Goal: Navigation & Orientation: Find specific page/section

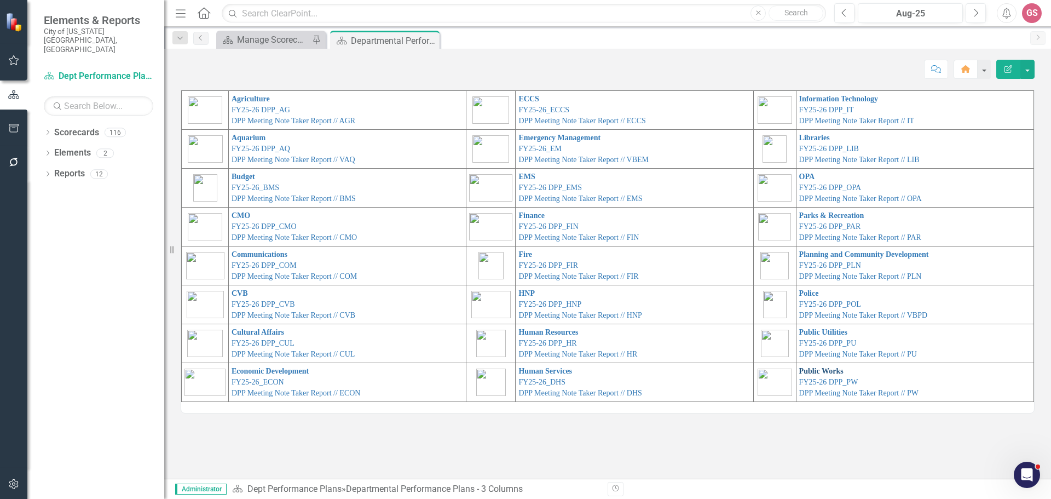
click at [812, 370] on link "Public Works" at bounding box center [821, 371] width 44 height 8
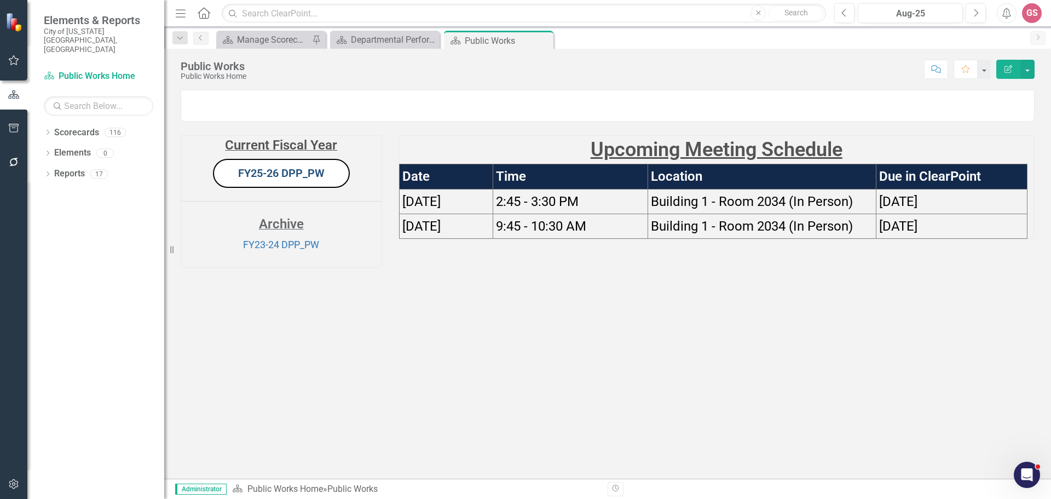
click at [267, 180] on link "FY25-26 DPP_PW" at bounding box center [281, 172] width 87 height 13
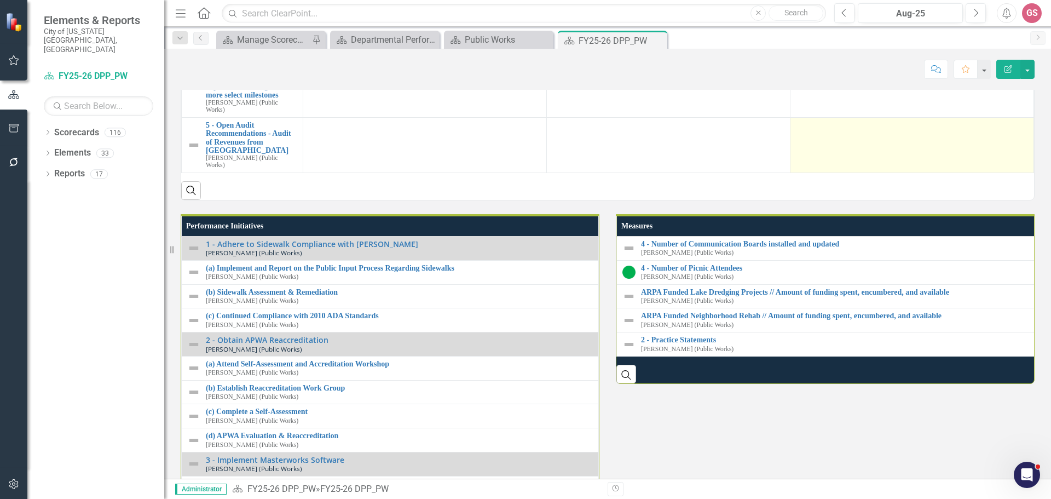
scroll to position [1095, 0]
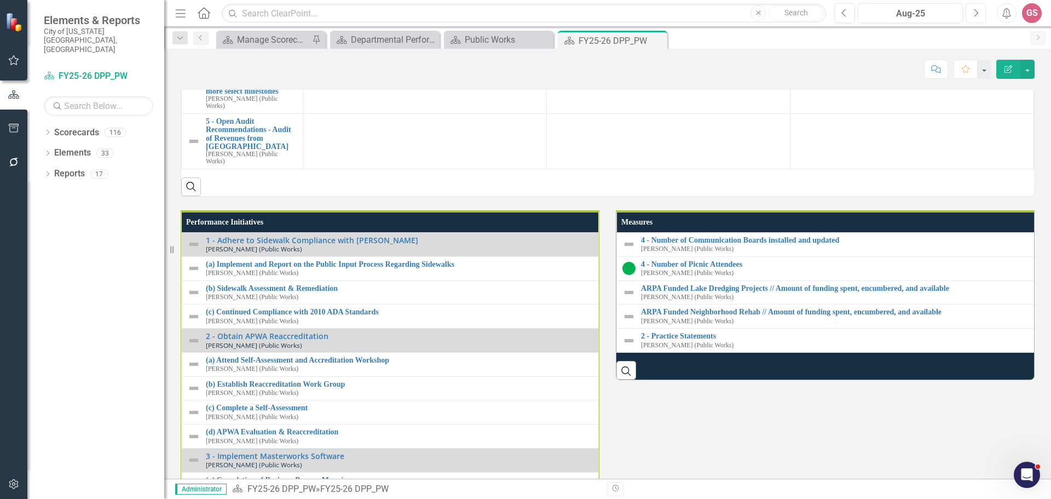
click at [971, 11] on button "Next" at bounding box center [976, 13] width 20 height 20
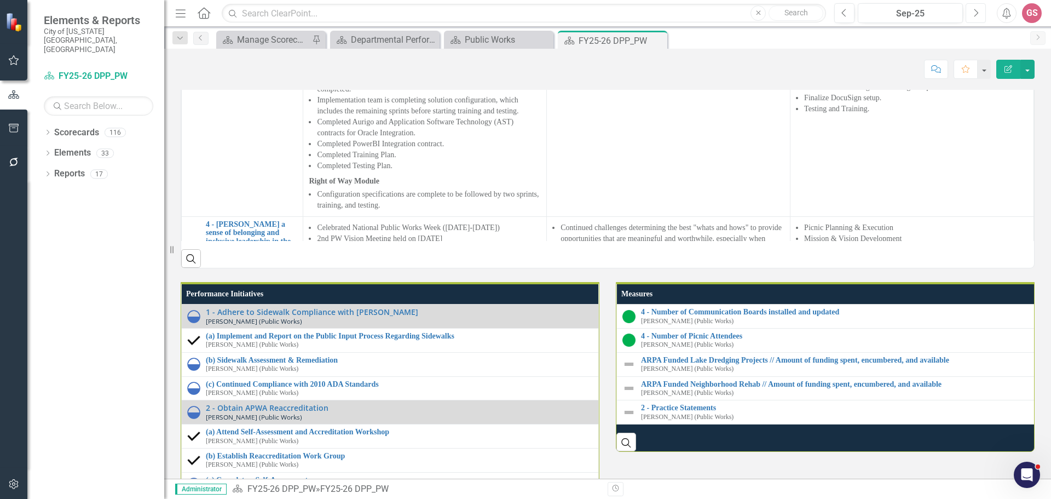
scroll to position [1132, 0]
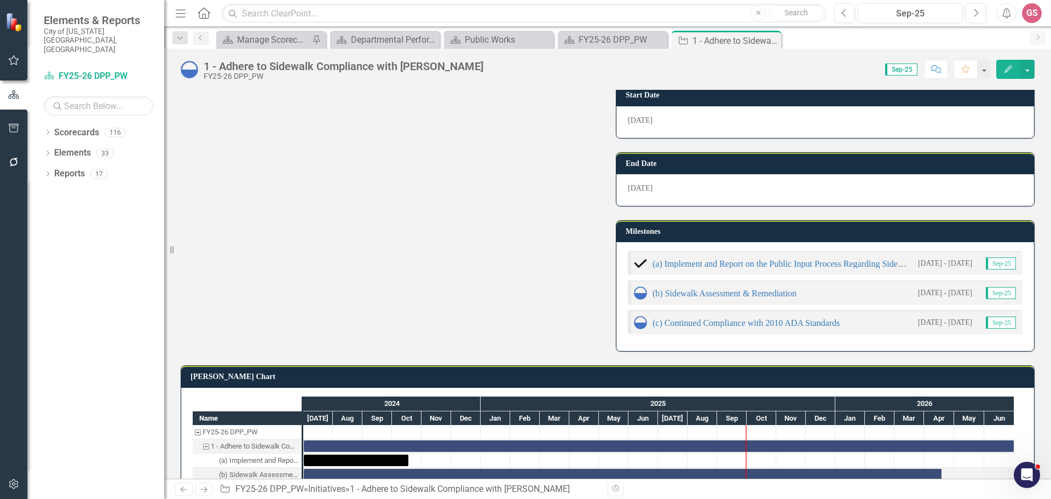
scroll to position [352, 0]
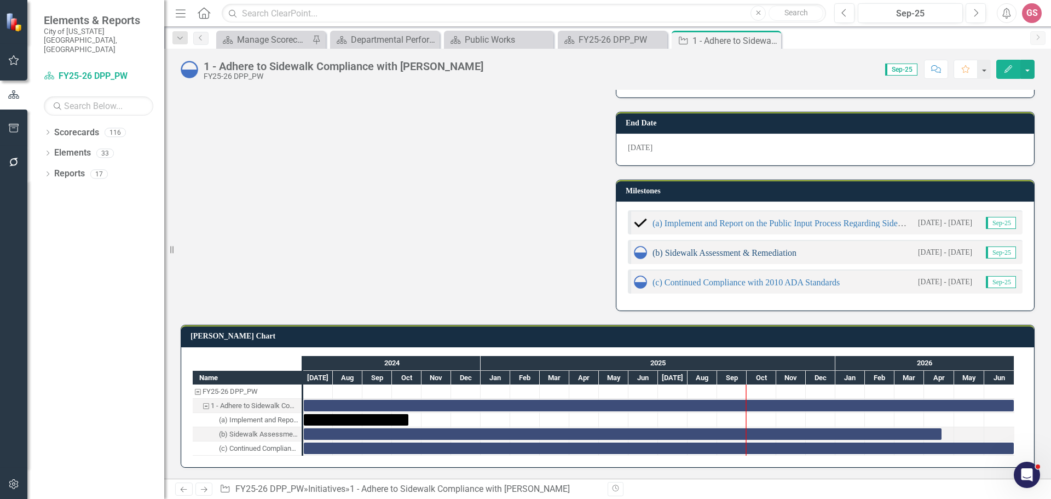
click at [700, 257] on link "(b) Sidewalk Assessment & Remediation" at bounding box center [725, 252] width 144 height 9
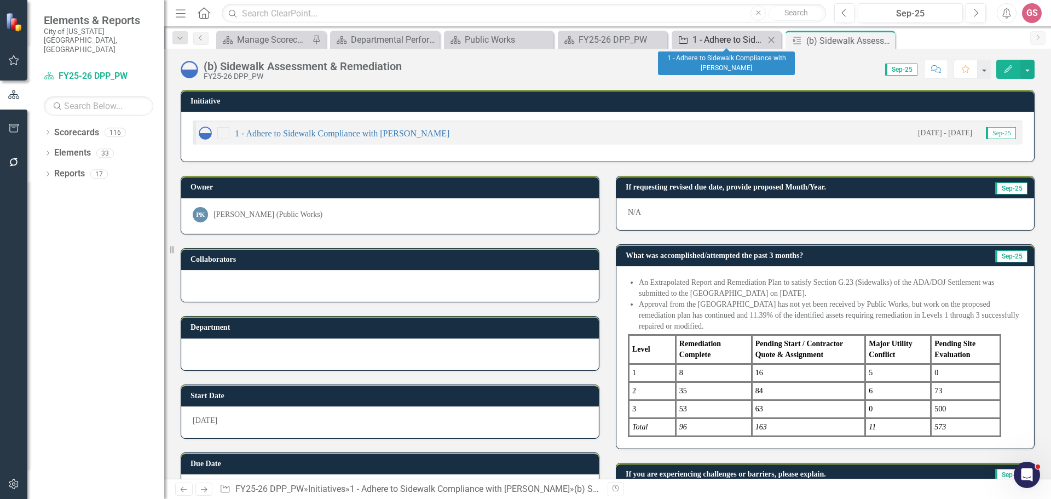
click at [690, 38] on link "Initiative 1 - Adhere to Sidewalk Compliance with [PERSON_NAME]" at bounding box center [720, 40] width 90 height 14
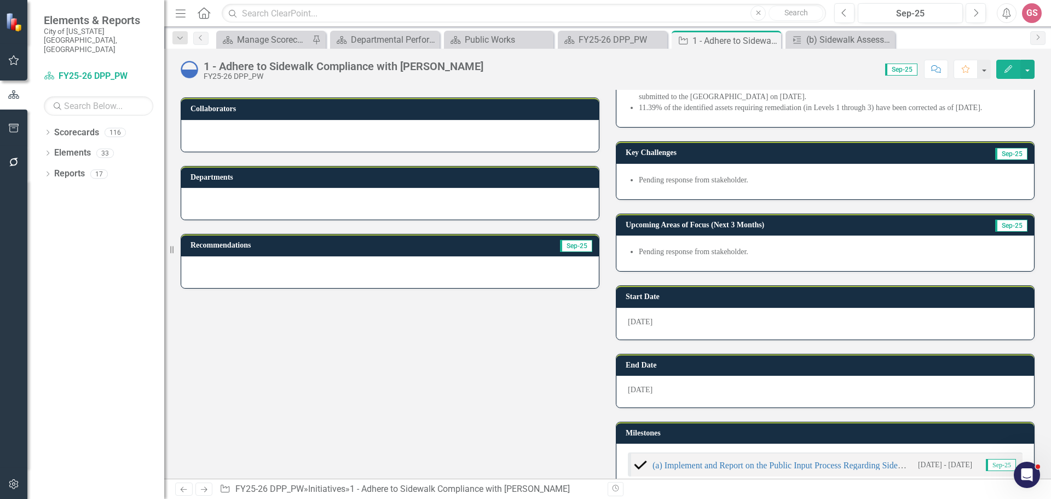
scroll to position [55, 0]
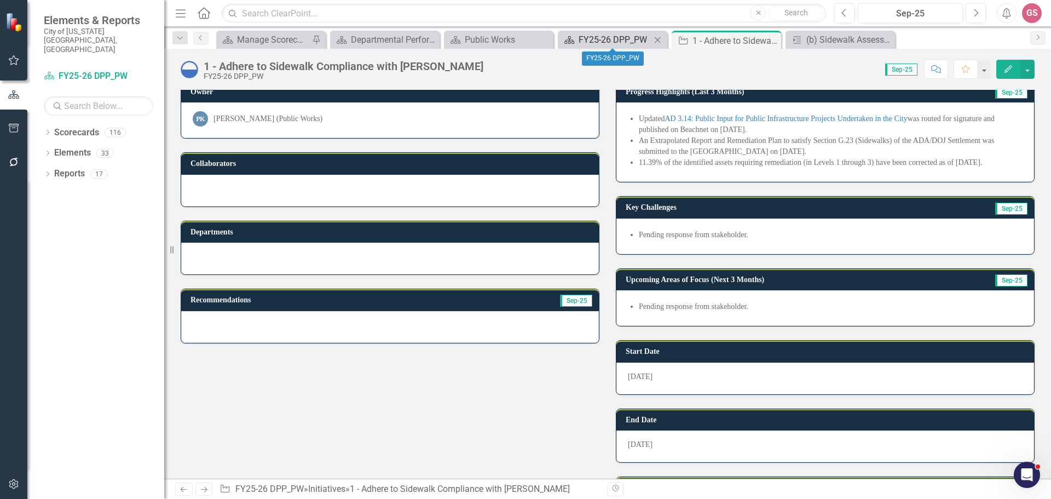
click at [603, 38] on div "FY25-26 DPP_PW" at bounding box center [615, 40] width 72 height 14
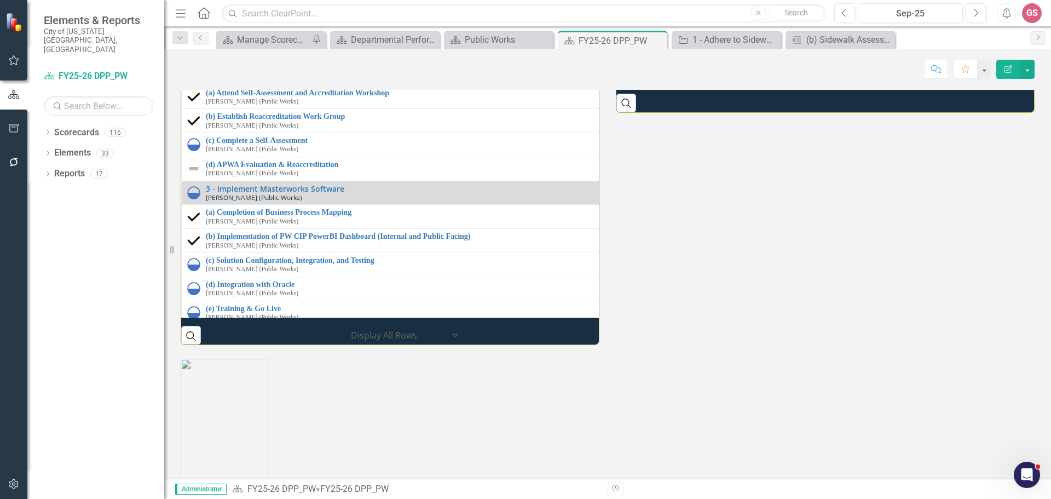
scroll to position [1478, 0]
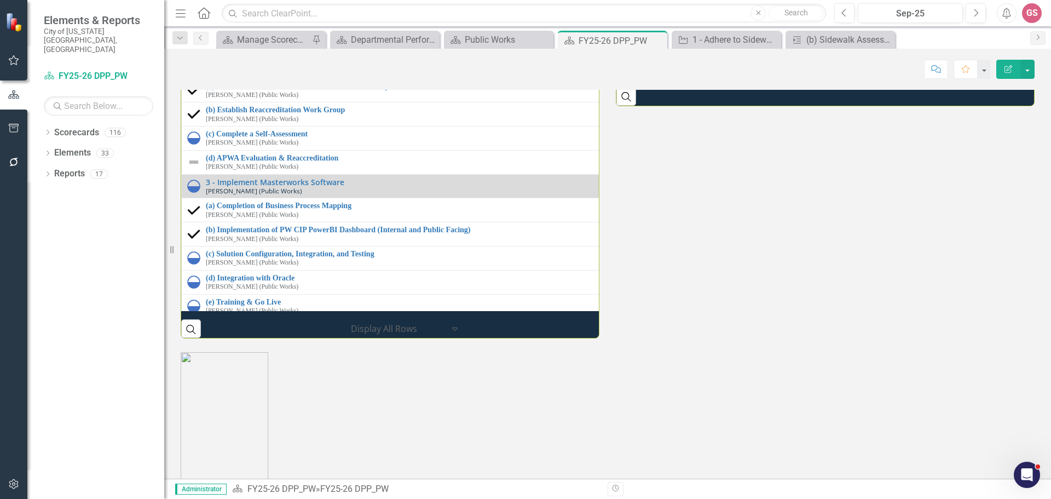
click at [303, 31] on td "(b) Sidewalk Assessment & Remediation [PERSON_NAME] (Public Works) Link Map Vie…" at bounding box center [603, 19] width 843 height 24
click at [303, 18] on link "(b) Sidewalk Assessment & Remediation" at bounding box center [612, 14] width 813 height 8
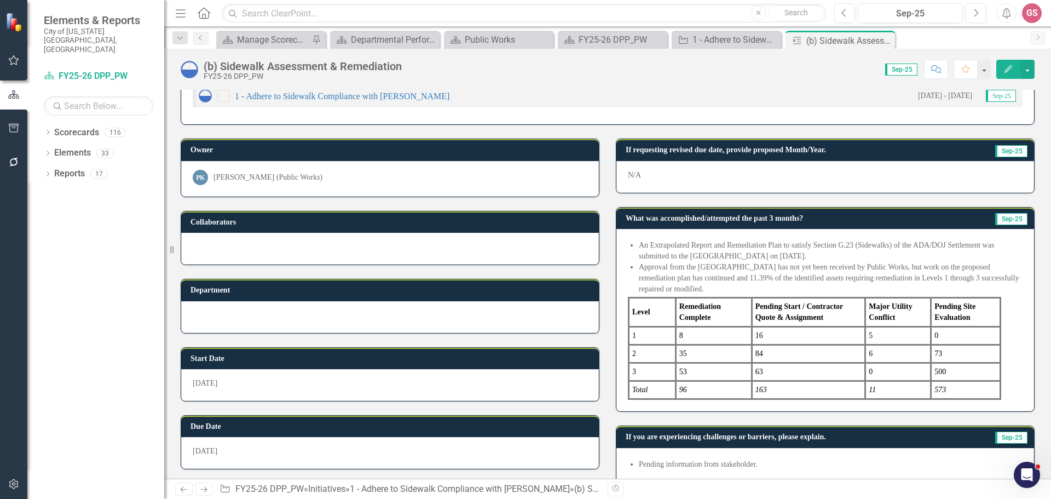
scroll to position [55, 0]
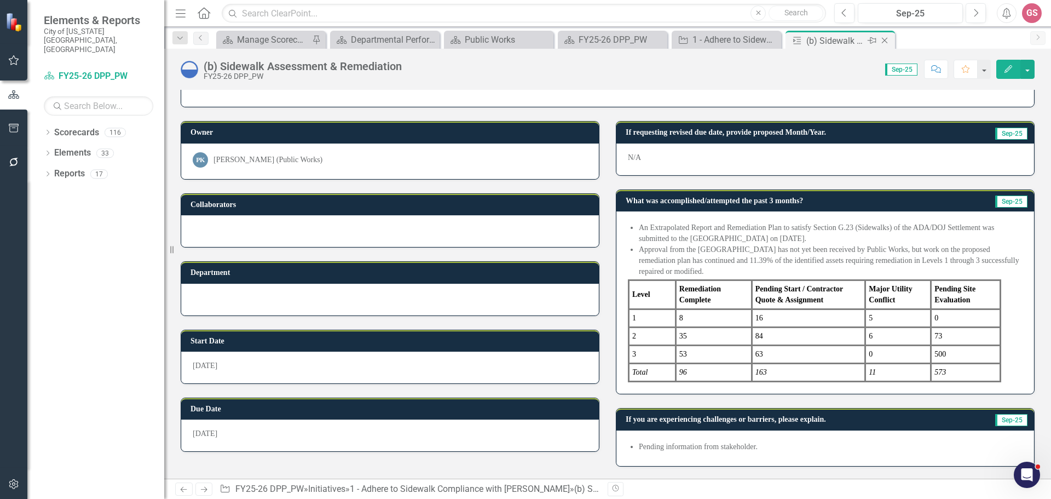
click at [886, 38] on icon "Close" at bounding box center [884, 40] width 11 height 9
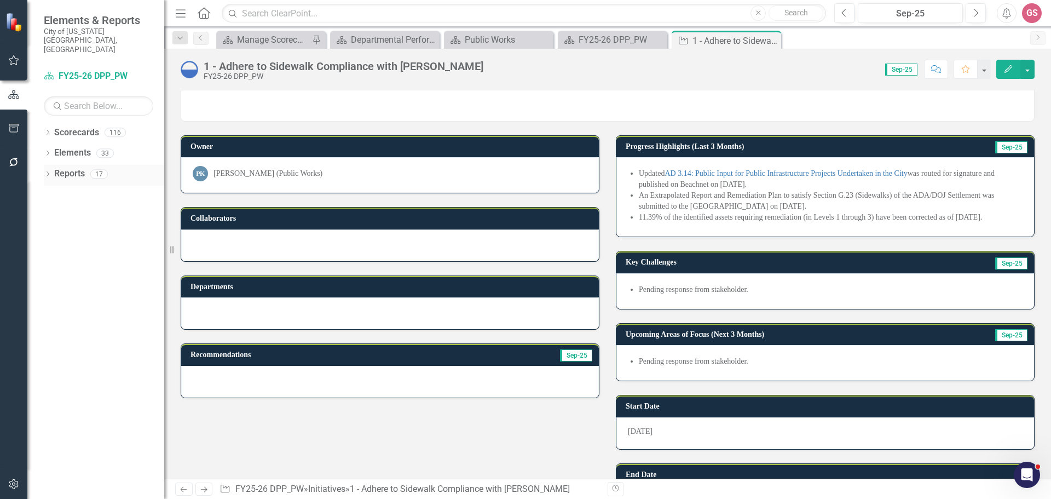
click at [72, 168] on link "Reports" at bounding box center [69, 174] width 31 height 13
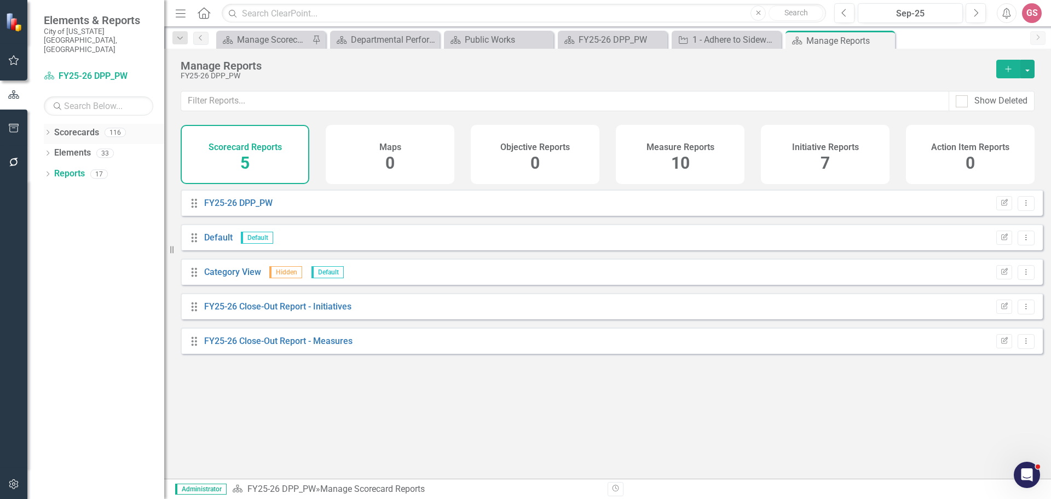
click at [61, 124] on div "Scorecards" at bounding box center [76, 133] width 45 height 18
click at [68, 126] on link "Scorecards" at bounding box center [76, 132] width 45 height 13
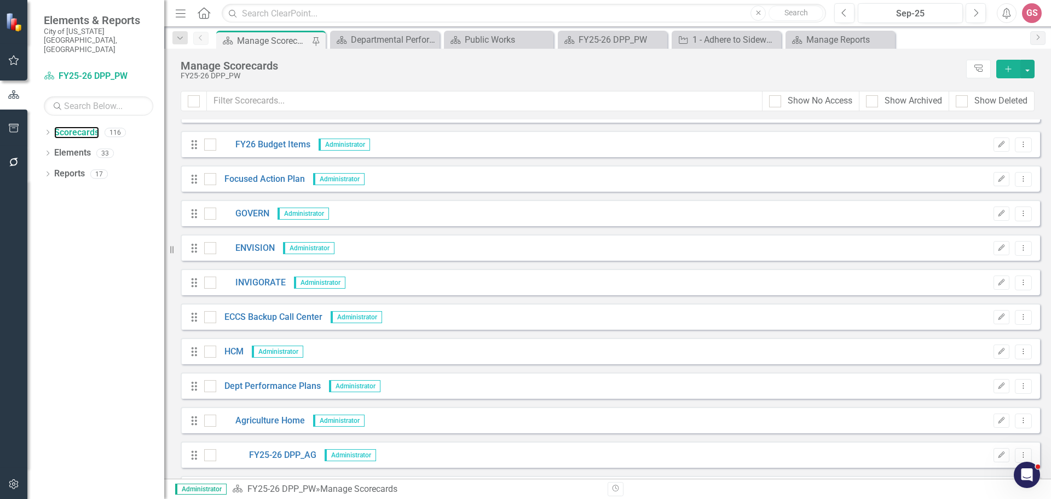
scroll to position [110, 0]
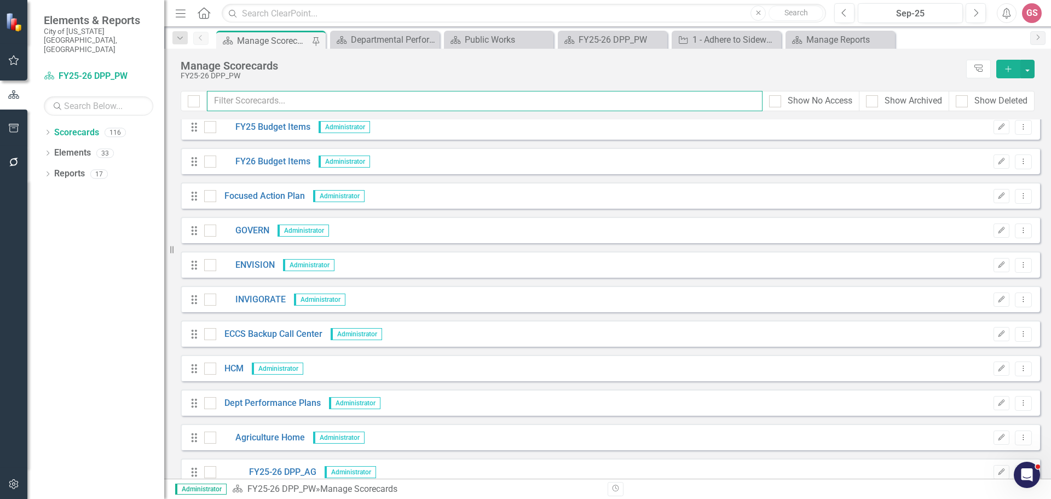
click at [262, 97] on input "text" at bounding box center [485, 101] width 556 height 20
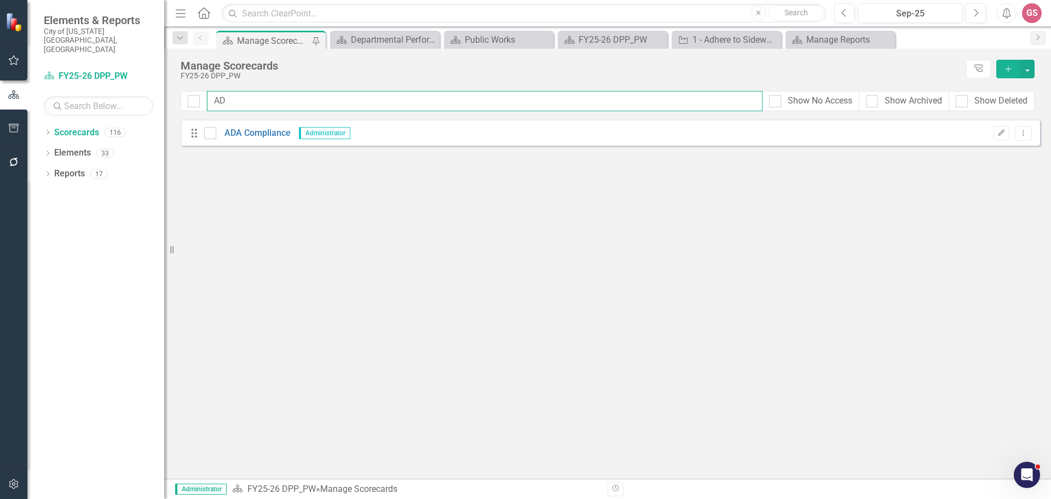
scroll to position [0, 0]
type input "ADA"
click at [277, 129] on link "ADA Compliance" at bounding box center [253, 133] width 74 height 13
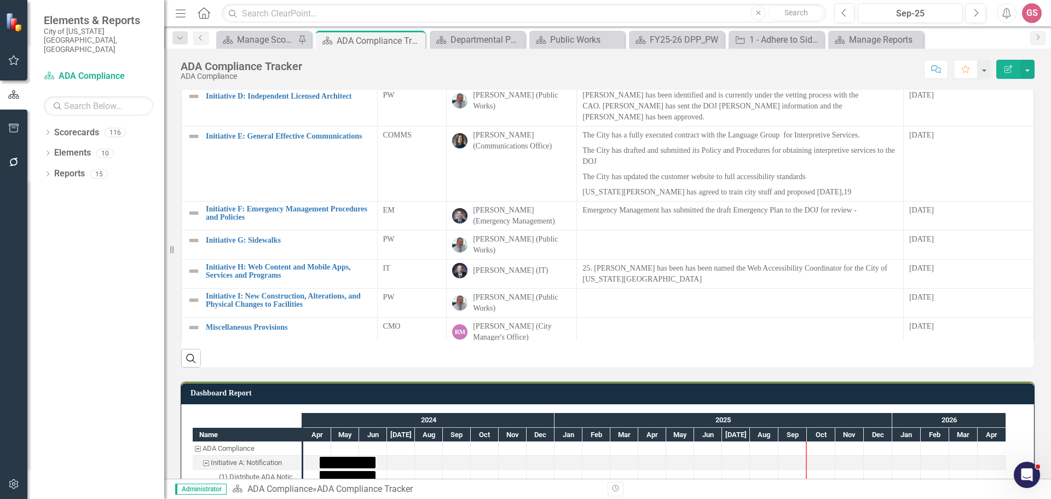
scroll to position [164, 0]
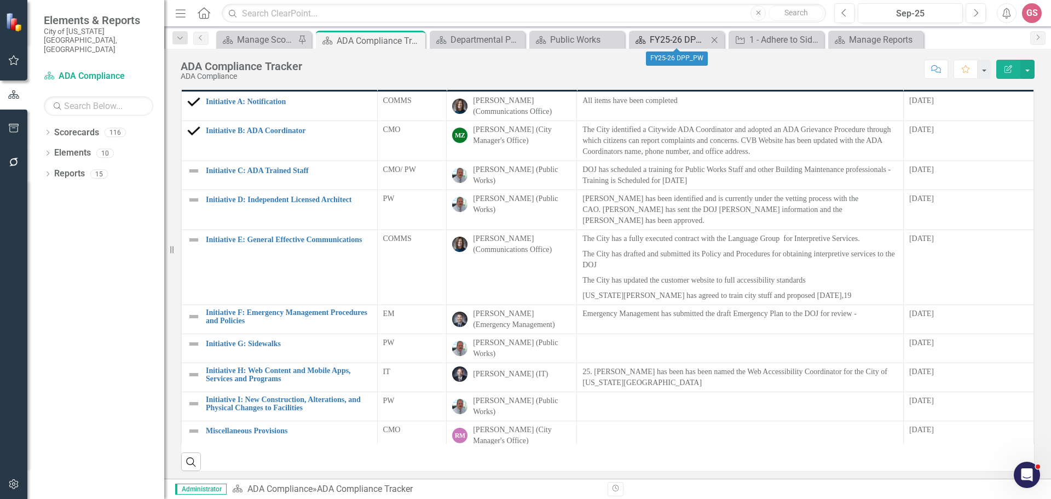
click at [662, 39] on div "FY25-26 DPP_PW" at bounding box center [679, 40] width 58 height 14
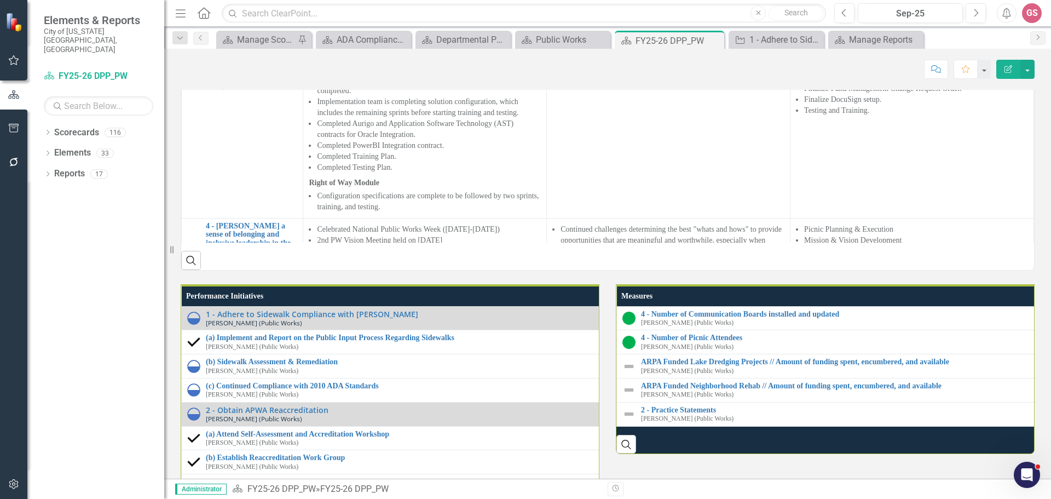
scroll to position [1150, 0]
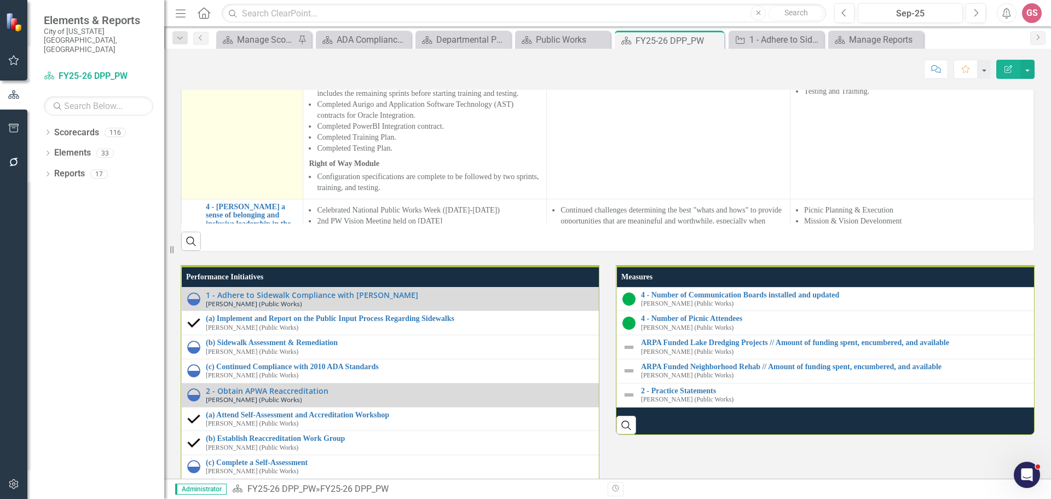
click at [230, 57] on link "3 - Implement Masterworks Software" at bounding box center [251, 48] width 91 height 17
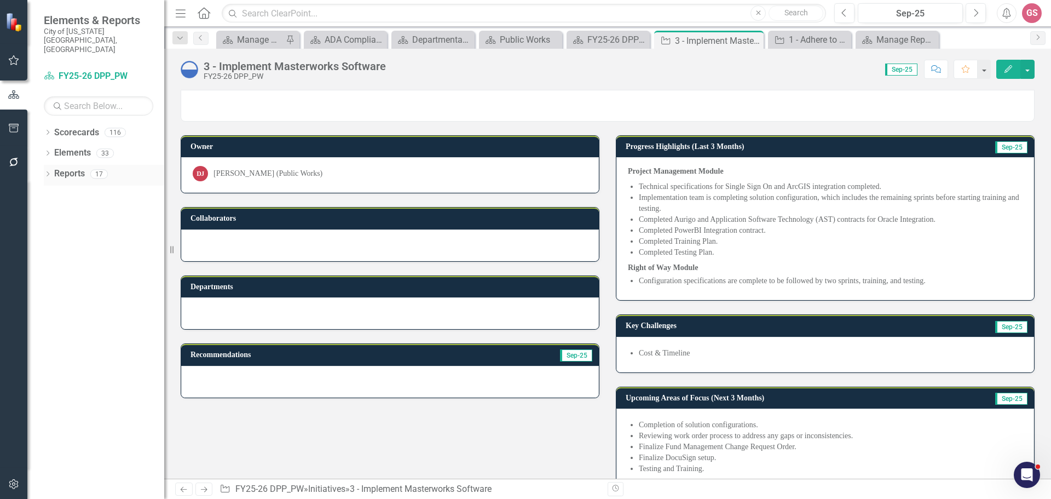
click at [64, 168] on link "Reports" at bounding box center [69, 174] width 31 height 13
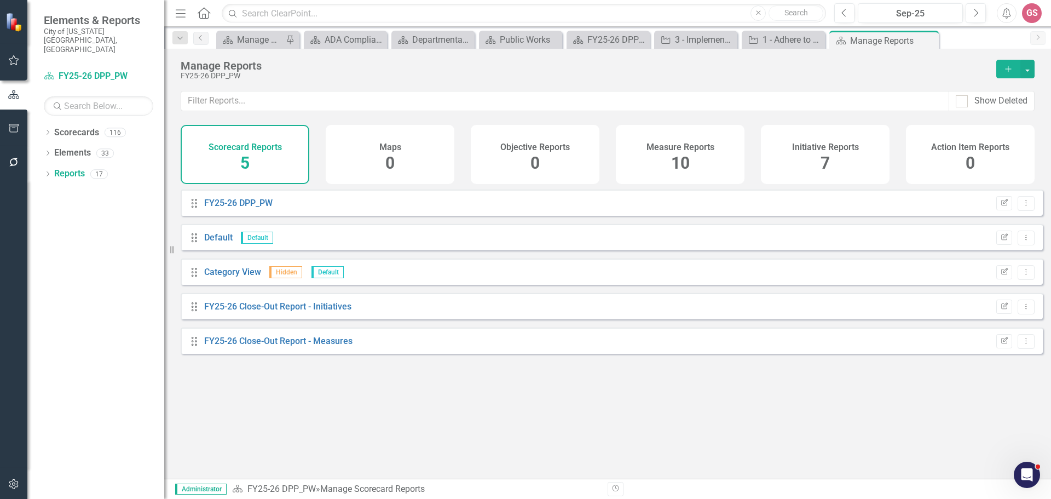
click at [804, 145] on h4 "Initiative Reports" at bounding box center [825, 147] width 67 height 10
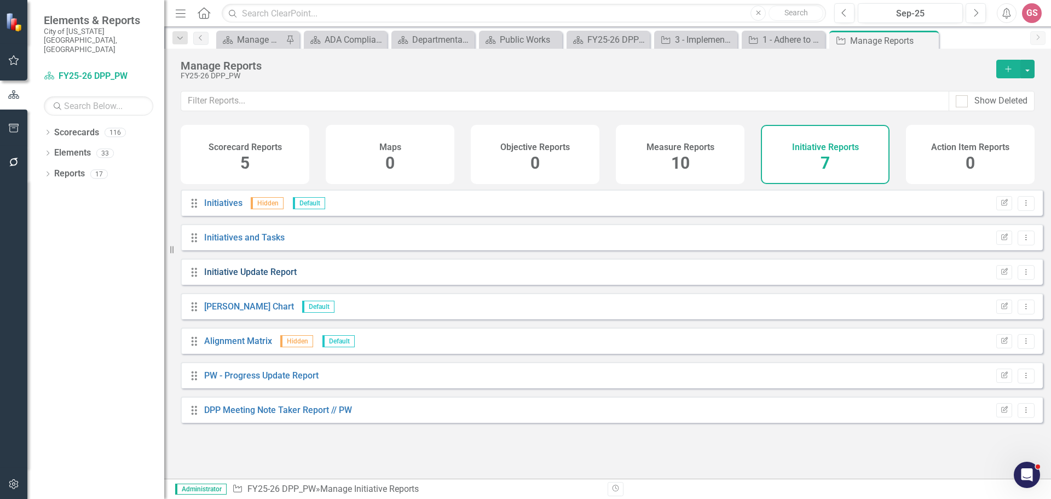
click at [235, 277] on link "Initiative Update Report" at bounding box center [250, 272] width 93 height 10
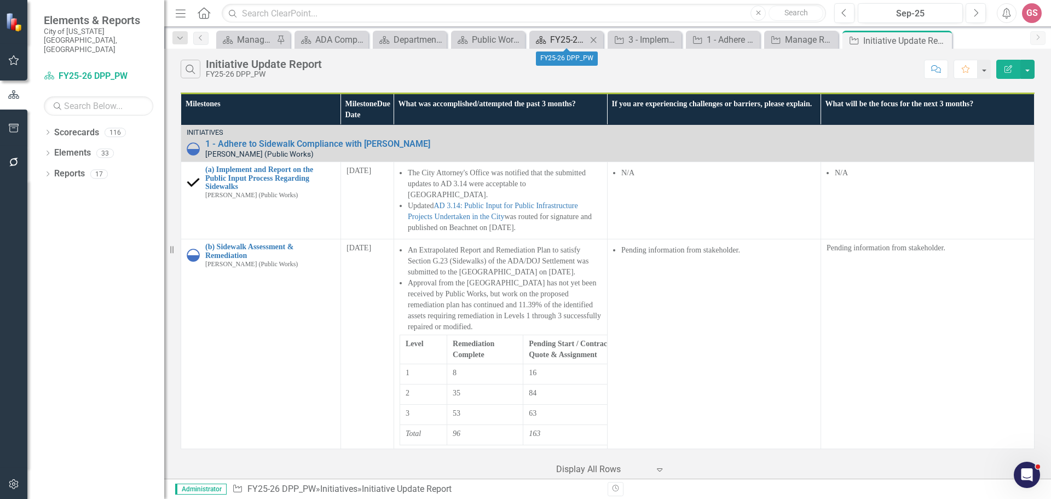
click at [550, 42] on div "FY25-26 DPP_PW" at bounding box center [568, 40] width 37 height 14
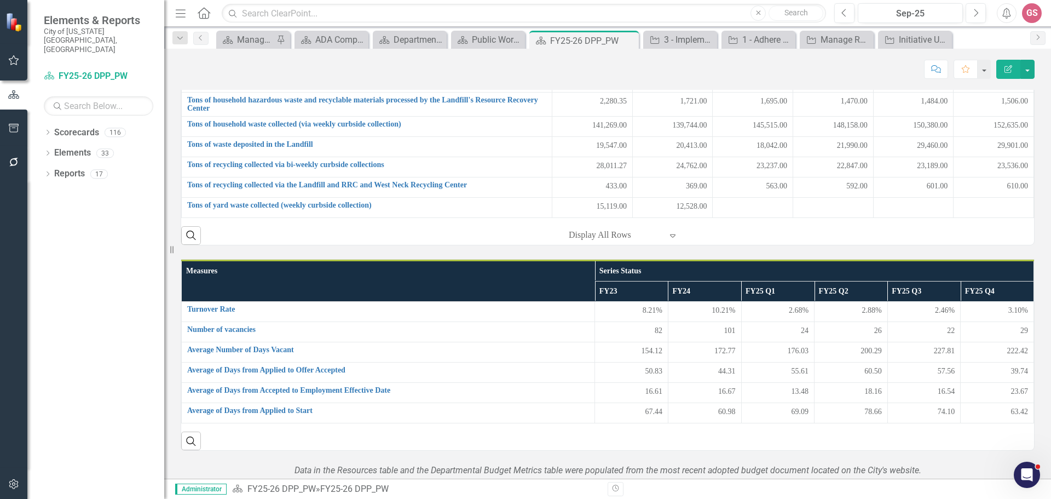
scroll to position [475, 0]
